Goal: Transaction & Acquisition: Purchase product/service

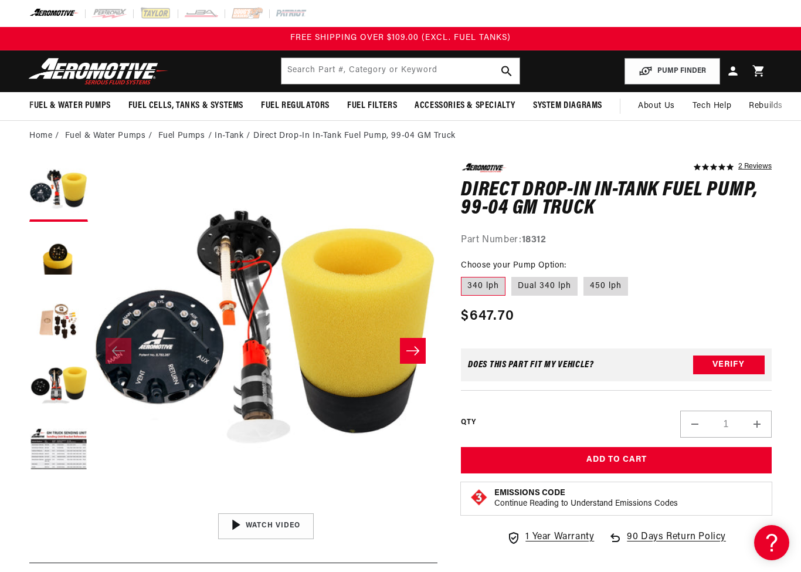
click at [538, 283] on label "Dual 340 lph" at bounding box center [544, 286] width 66 height 19
click at [512, 275] on input "Dual 340 lph" at bounding box center [511, 274] width 1 height 1
radio input "true"
click at [482, 281] on label "340 lph" at bounding box center [483, 286] width 45 height 19
click at [464, 275] on input "340 lph" at bounding box center [464, 274] width 1 height 1
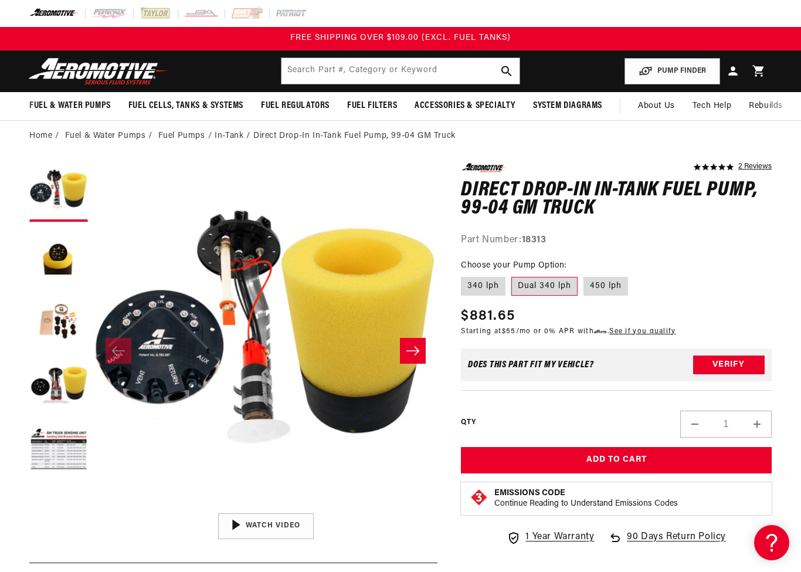
radio input "true"
click at [62, 270] on button "Load image 2 in gallery view" at bounding box center [58, 256] width 59 height 59
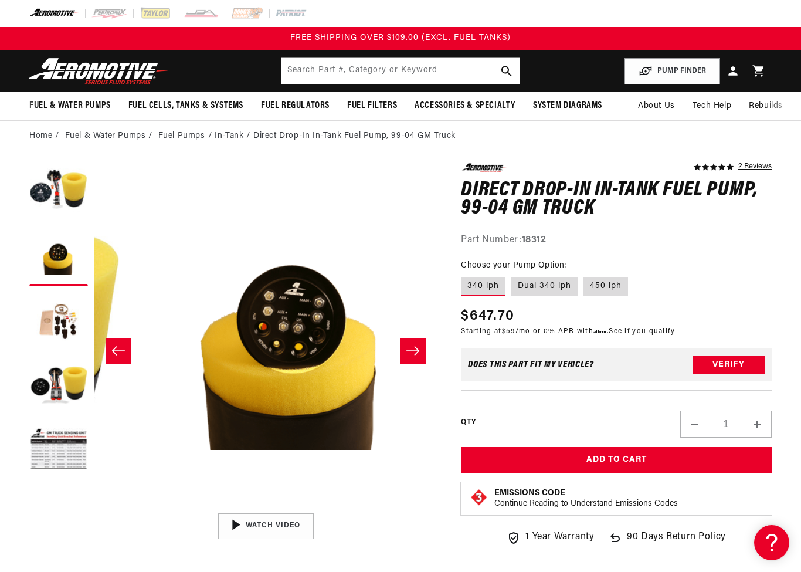
scroll to position [0, 344]
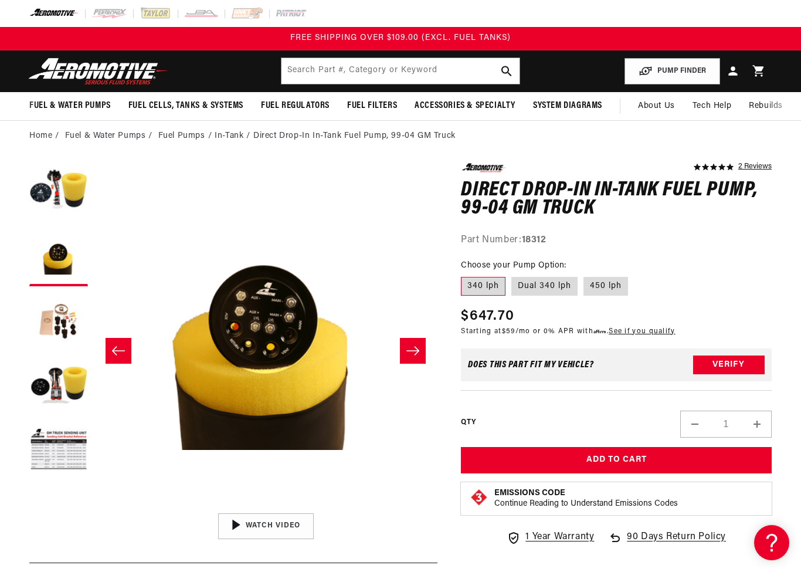
click at [65, 319] on button "Load image 3 in gallery view" at bounding box center [58, 321] width 59 height 59
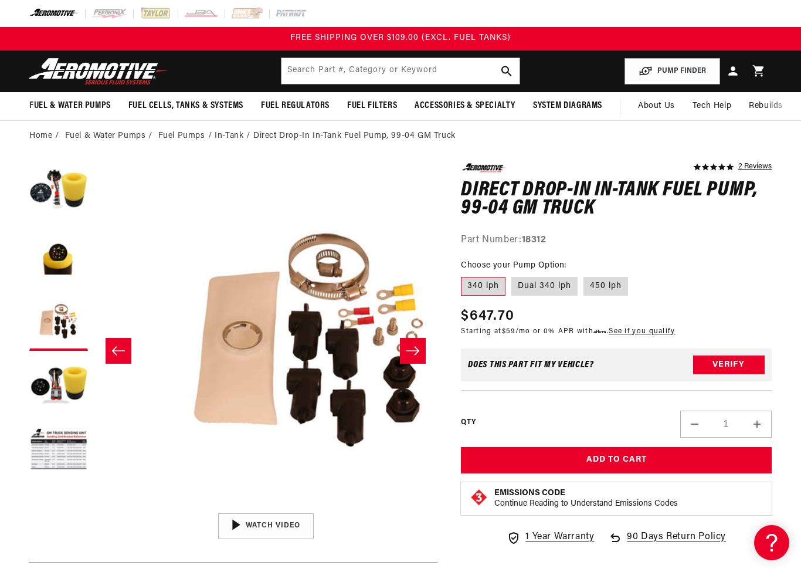
scroll to position [0, 688]
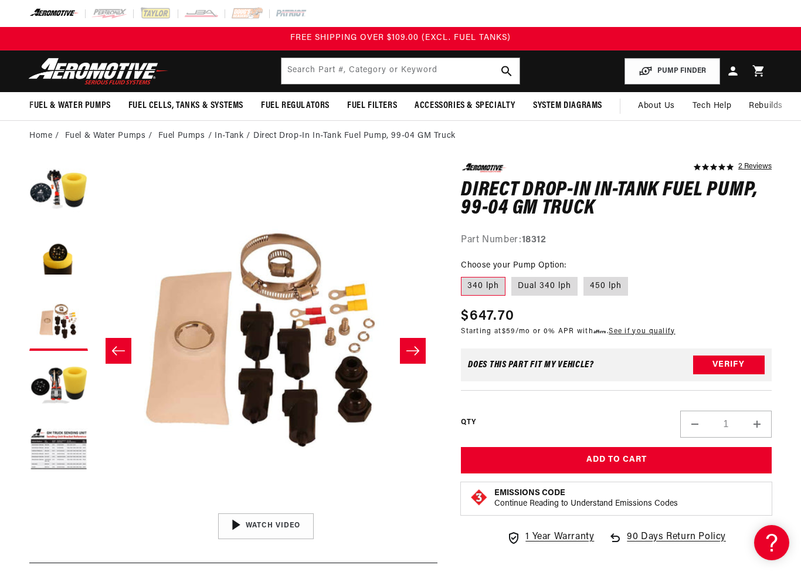
click at [77, 392] on button "Load image 4 in gallery view" at bounding box center [58, 385] width 59 height 59
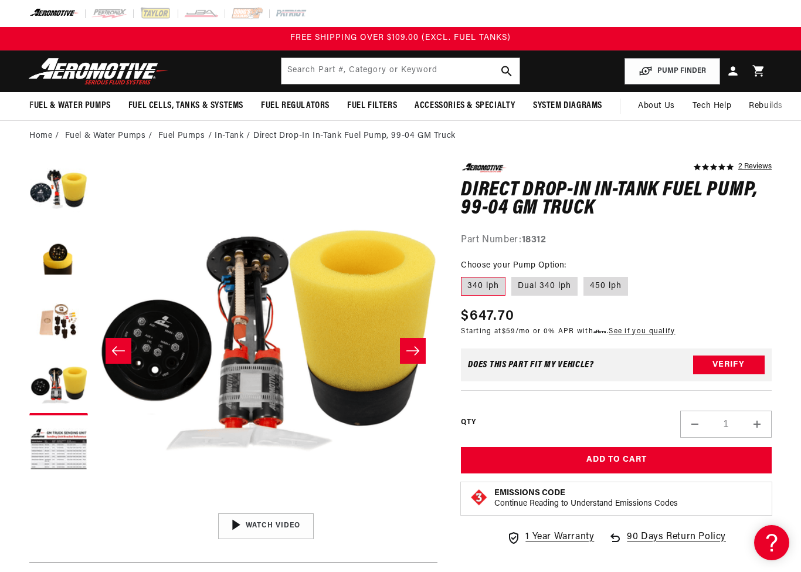
scroll to position [1, 1031]
click at [56, 191] on button "Load image 1 in gallery view" at bounding box center [58, 192] width 59 height 59
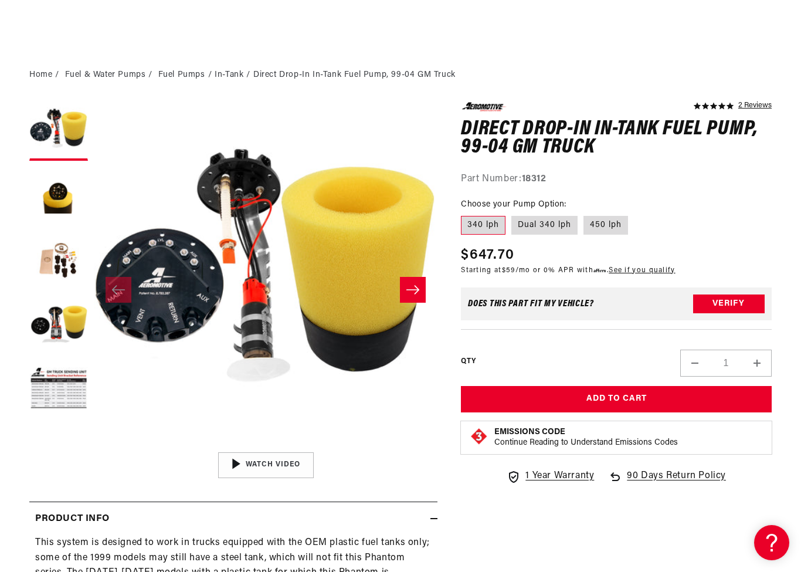
scroll to position [60, 0]
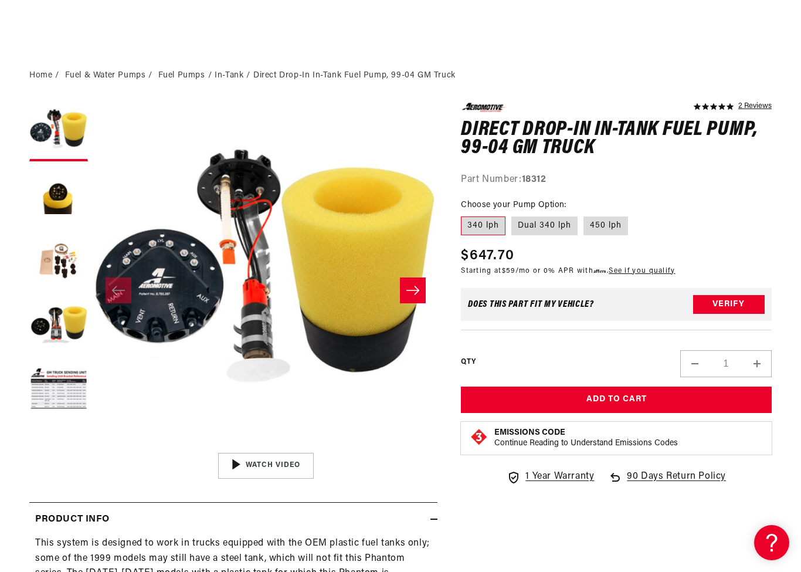
click at [57, 199] on button "Load image 2 in gallery view" at bounding box center [58, 196] width 59 height 59
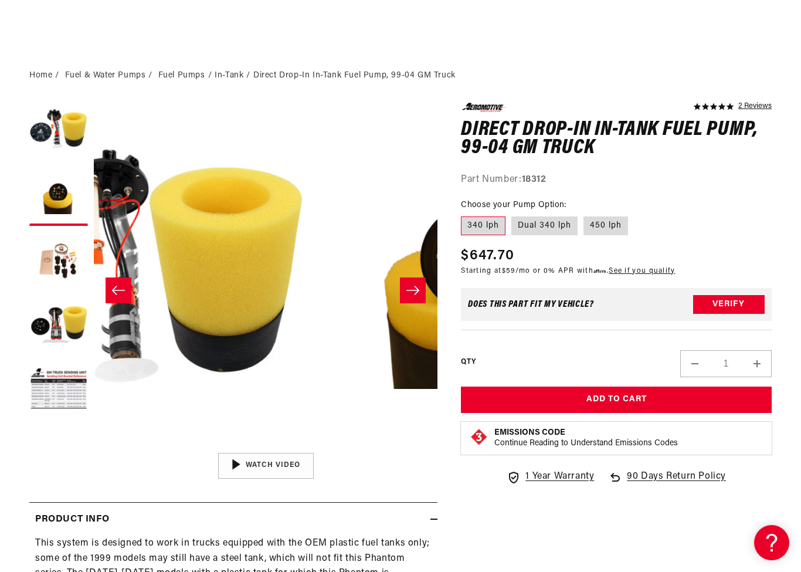
scroll to position [1, 344]
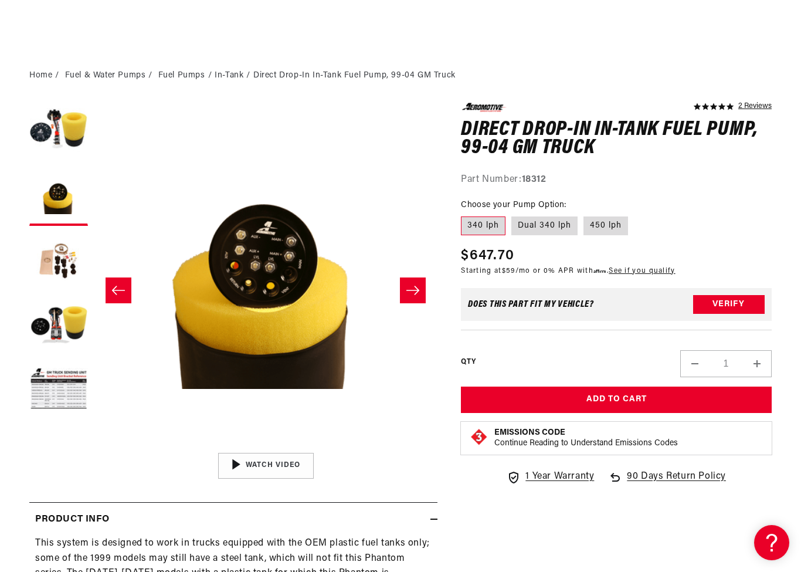
click at [52, 203] on button "Load image 2 in gallery view" at bounding box center [58, 196] width 59 height 59
click at [55, 135] on button "Load image 1 in gallery view" at bounding box center [58, 132] width 59 height 59
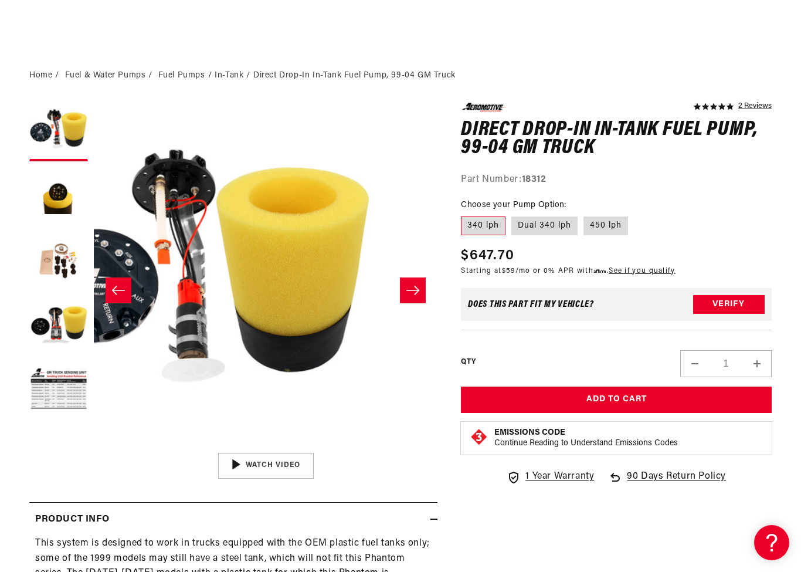
scroll to position [1, 0]
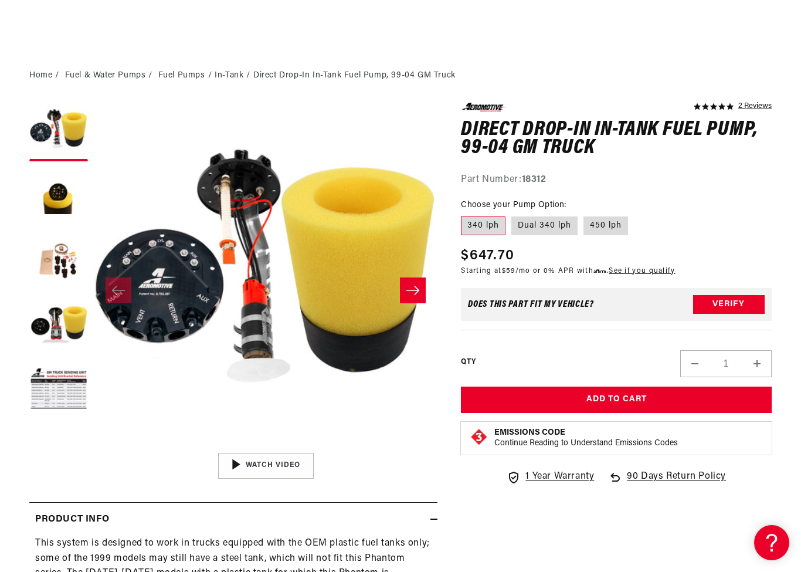
click at [47, 268] on button "Load image 3 in gallery view" at bounding box center [58, 261] width 59 height 59
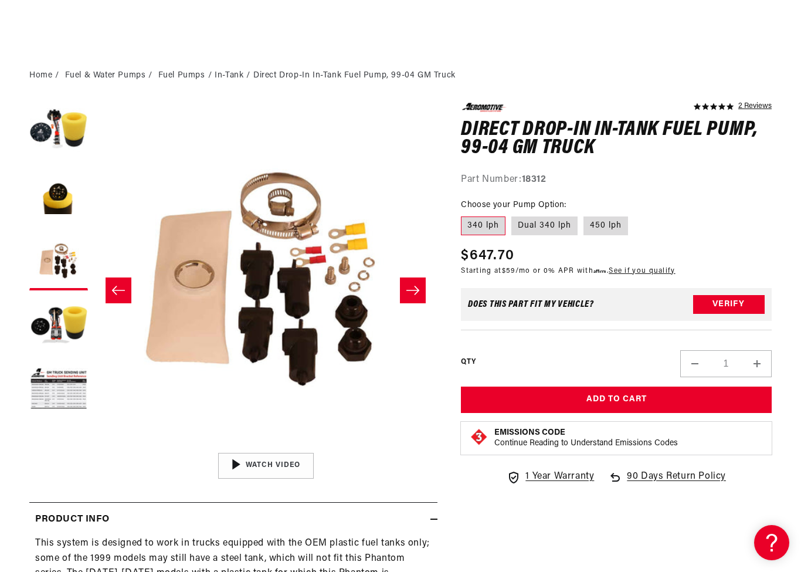
click at [57, 329] on button "Load image 4 in gallery view" at bounding box center [58, 325] width 59 height 59
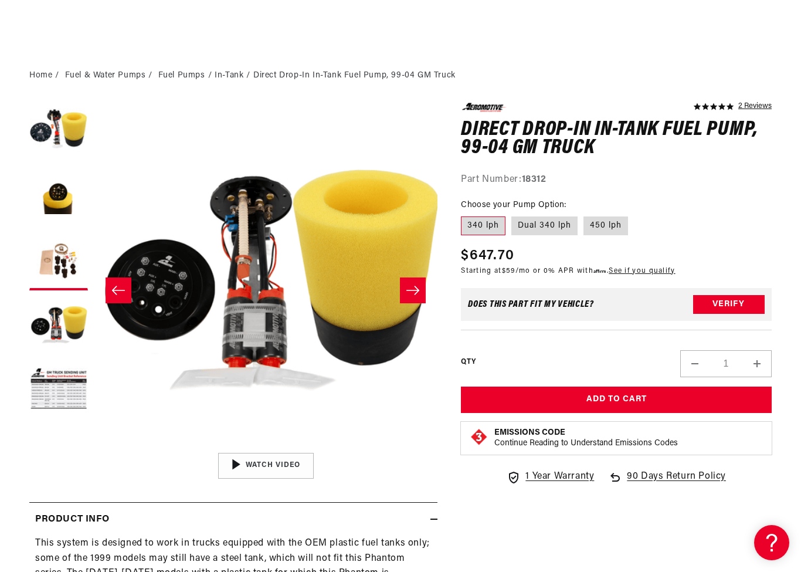
scroll to position [1, 1031]
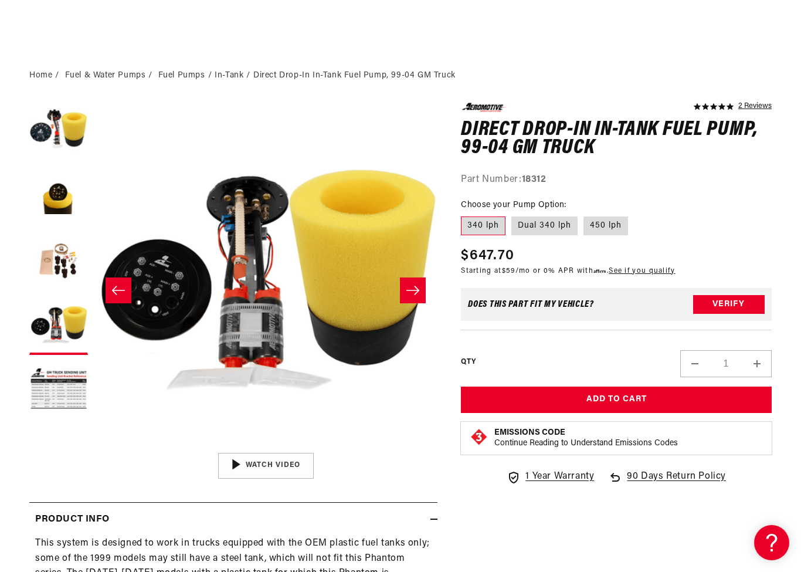
click at [51, 119] on button "Load image 1 in gallery view" at bounding box center [58, 132] width 59 height 59
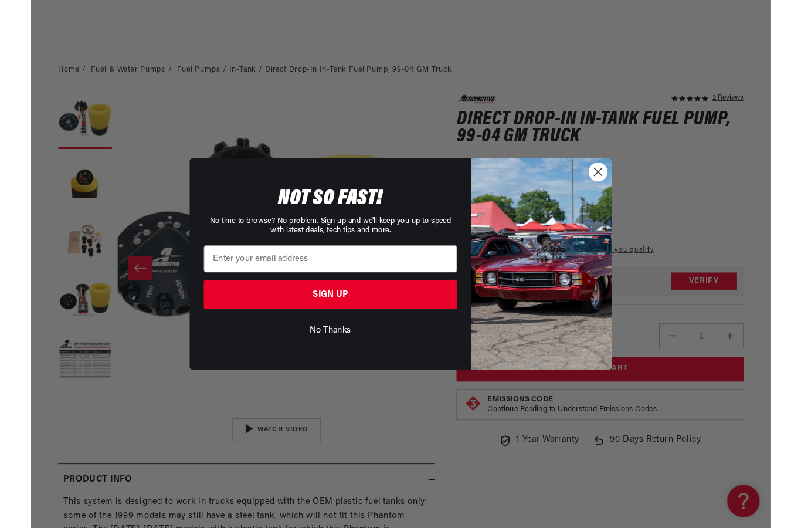
scroll to position [1, 0]
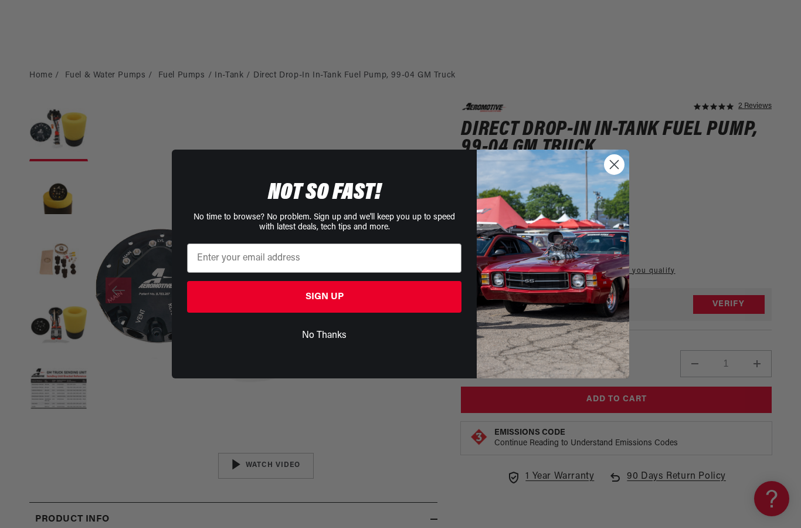
click at [618, 163] on circle "Close dialog" at bounding box center [613, 164] width 19 height 19
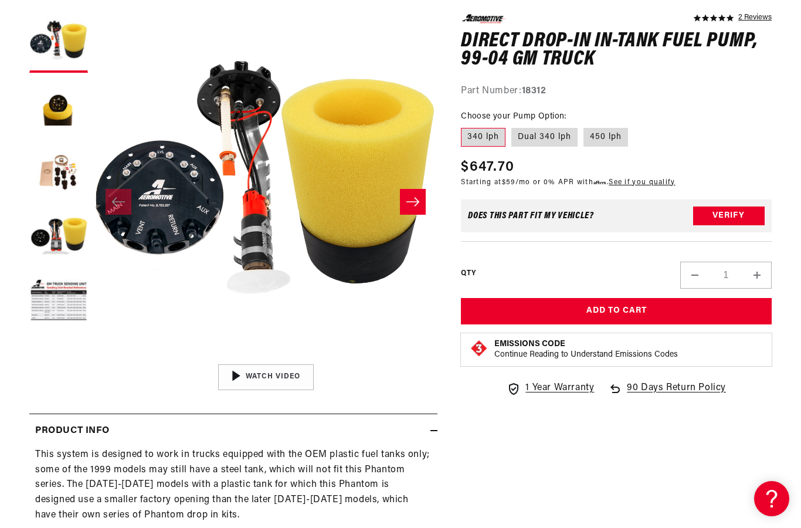
scroll to position [157, 0]
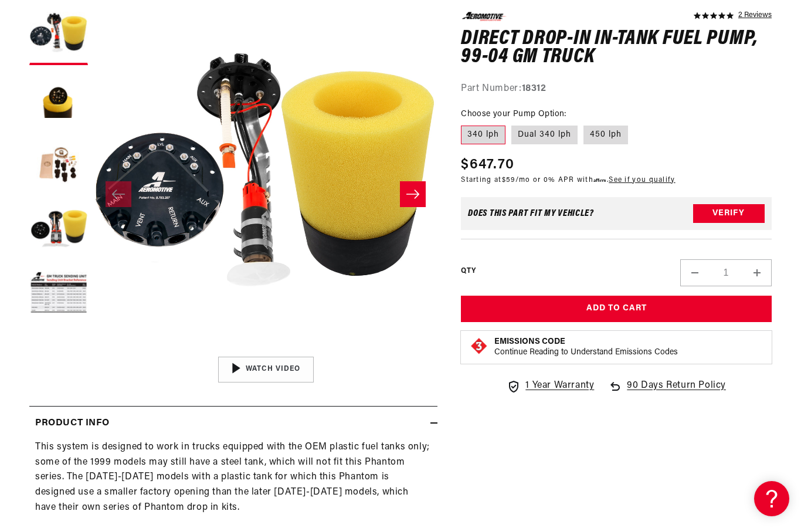
click at [736, 210] on button "Verify" at bounding box center [729, 213] width 72 height 19
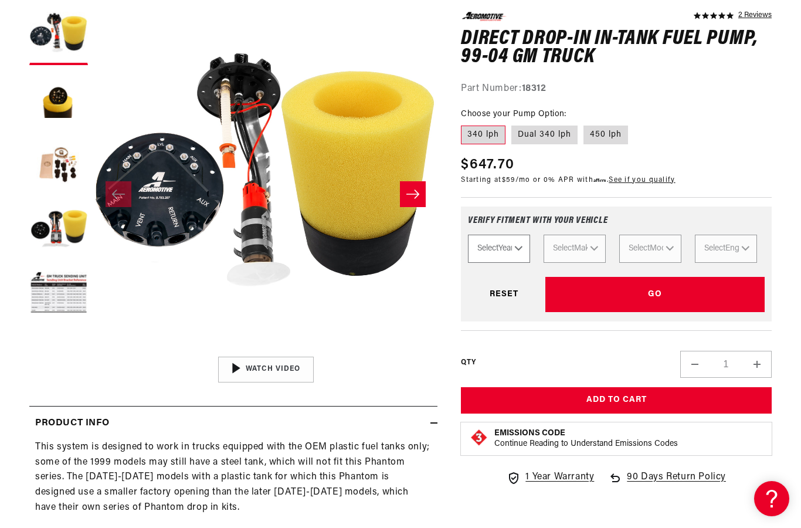
click at [523, 244] on select "Select Year [DATE] 2022 2021 2020 2019 2018 2017 2016 2015 2014 2013 2012 2011 …" at bounding box center [499, 248] width 62 height 28
select select "1999"
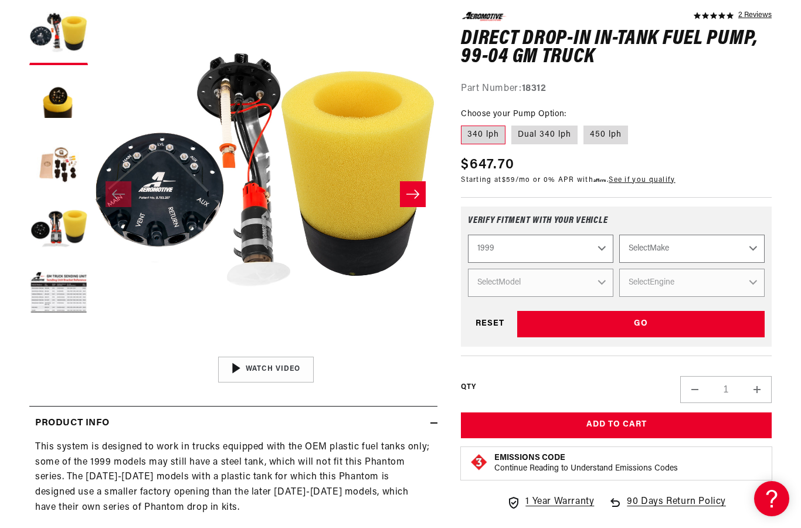
click at [698, 247] on select "Select Make Acura Buick Chevrolet Ford GMC Honda Hyundai Jeep Lexus [GEOGRAPHIC…" at bounding box center [691, 248] width 145 height 28
select select "GMC"
click at [590, 284] on select "Select Model C1500 K1500 Sierra 1500 Sierra 2500" at bounding box center [540, 282] width 145 height 28
select select "Sierra-2500"
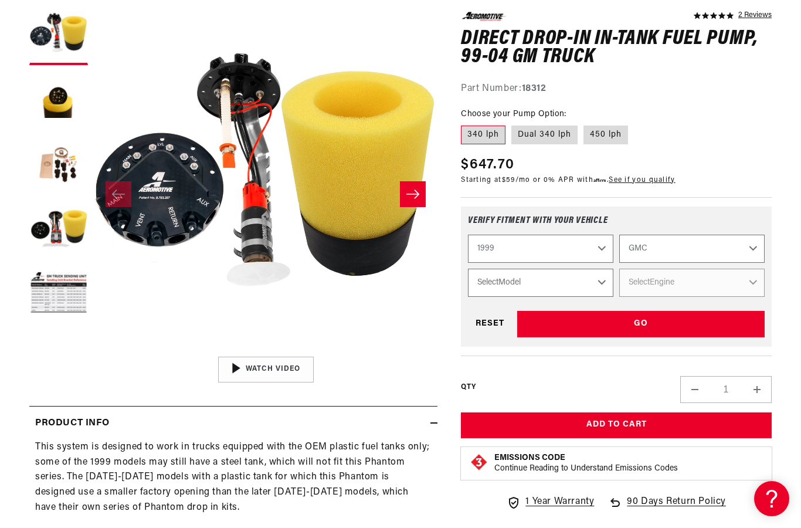
select select "Sierra-2500"
click at [702, 281] on select "Select Engine 5.3L 6.0L" at bounding box center [691, 282] width 145 height 28
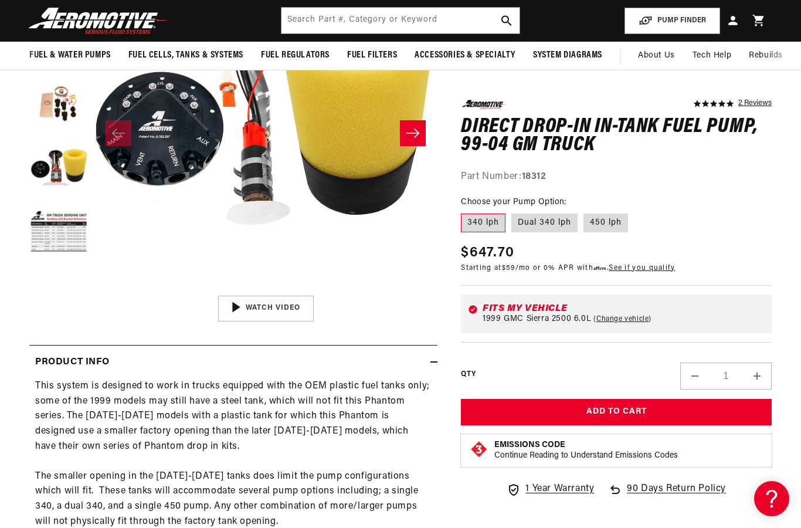
scroll to position [214, 0]
